Goal: Find contact information: Find contact information

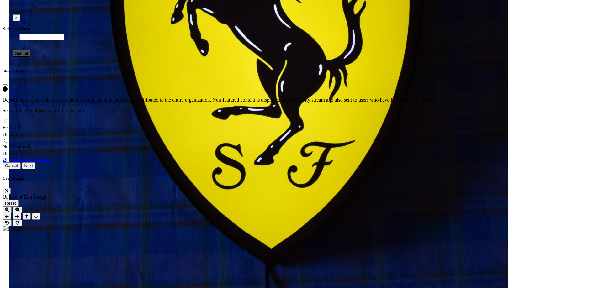
scroll to position [1631, 0]
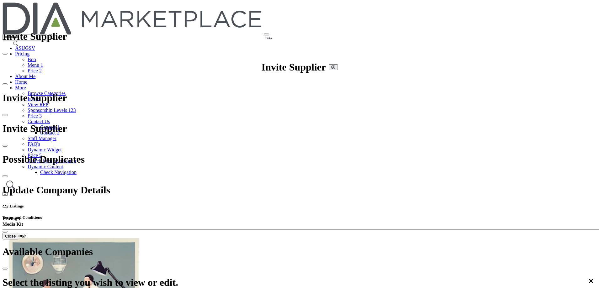
click at [0, 0] on div at bounding box center [0, 0] width 0 height 0
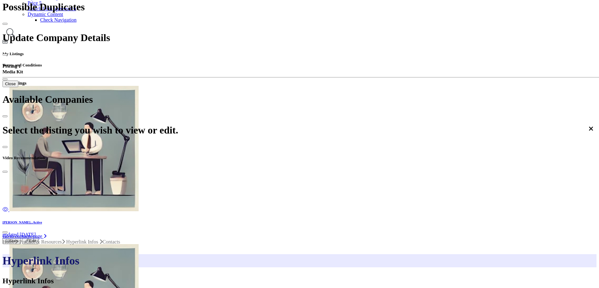
scroll to position [157, 0]
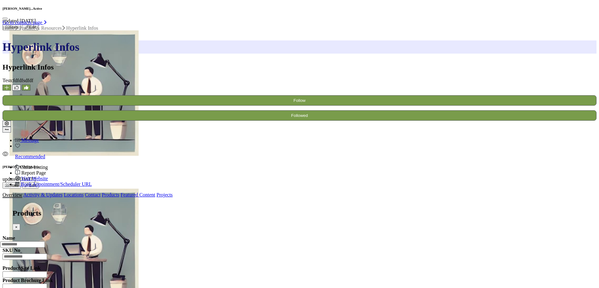
scroll to position [147, 0]
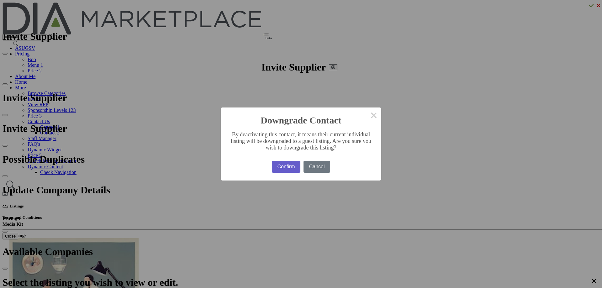
click at [274, 166] on button "Confirm" at bounding box center [286, 167] width 29 height 12
